Goal: Transaction & Acquisition: Purchase product/service

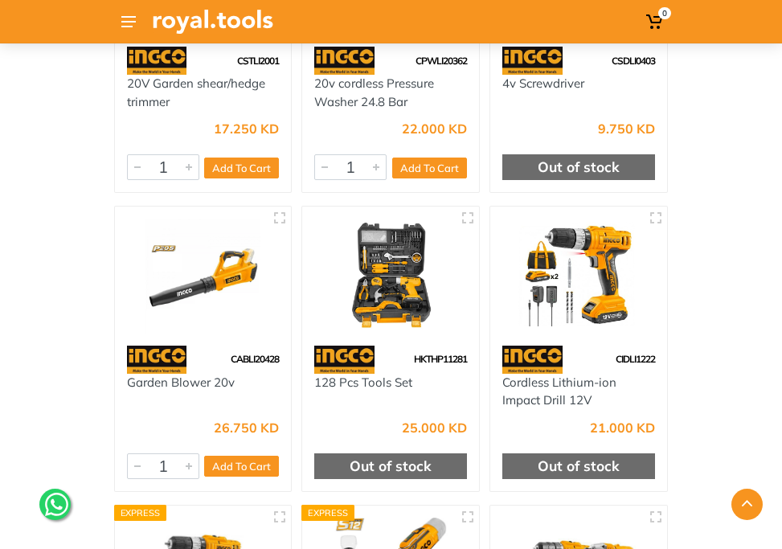
scroll to position [1880, 0]
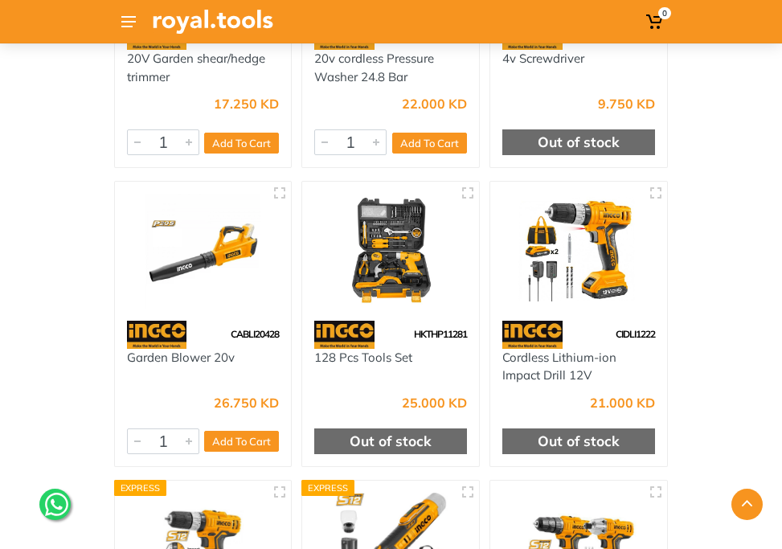
click at [422, 285] on img at bounding box center [390, 251] width 153 height 114
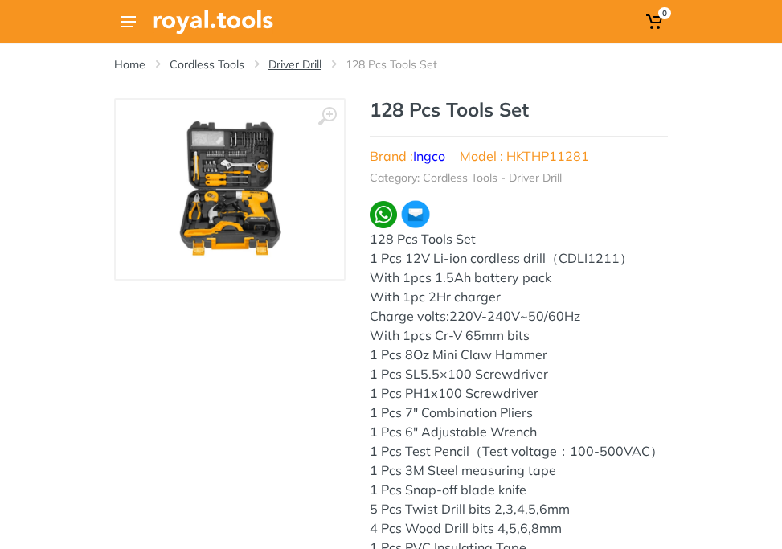
click at [312, 60] on link "Driver Drill" at bounding box center [295, 64] width 53 height 16
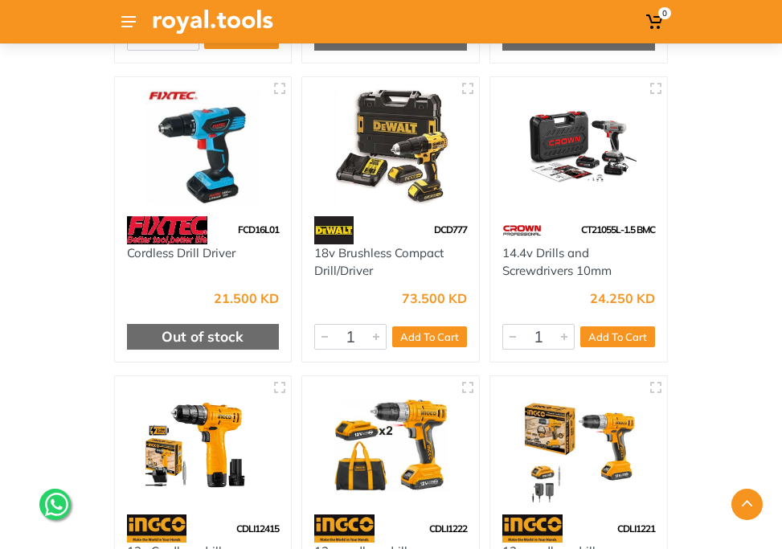
scroll to position [4876, 0]
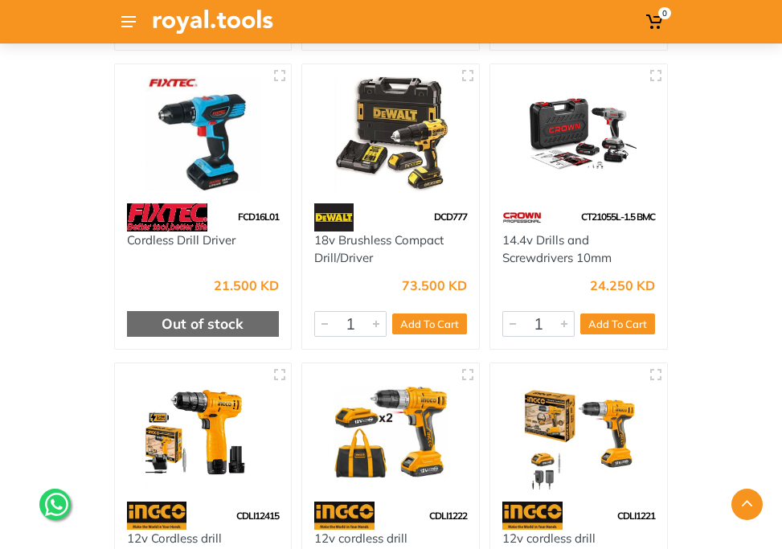
click at [430, 154] on img at bounding box center [390, 133] width 153 height 114
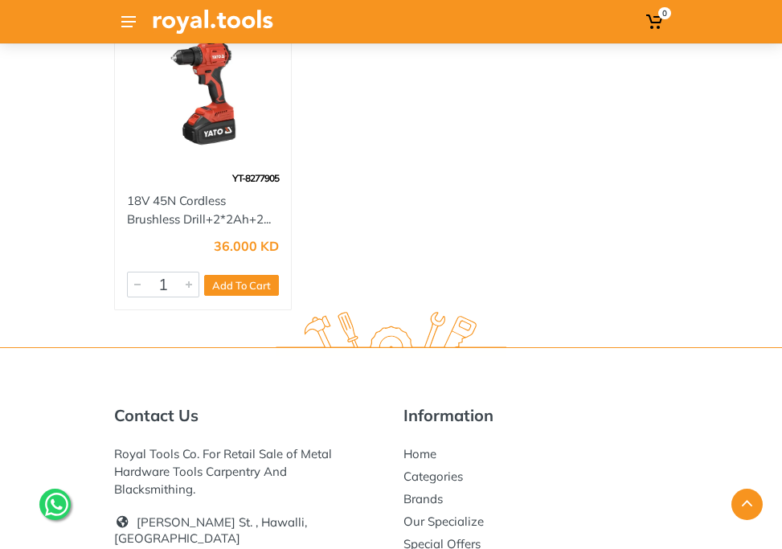
scroll to position [7945, 0]
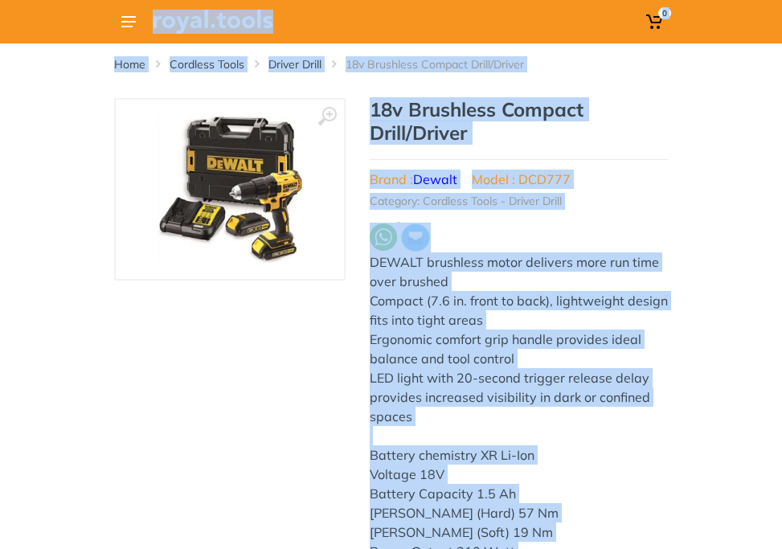
drag, startPoint x: 421, startPoint y: 221, endPoint x: 415, endPoint y: -83, distance: 304.1
click at [415, 0] on html "0" at bounding box center [391, 274] width 782 height 549
